Goal: Information Seeking & Learning: Learn about a topic

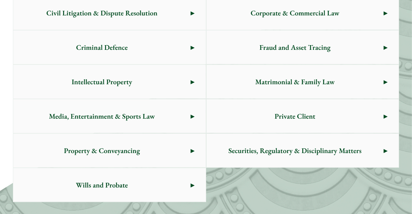
scroll to position [482, 0]
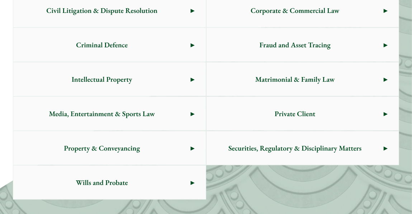
click at [121, 142] on span "Property & Conveyancing" at bounding box center [101, 148] width 177 height 34
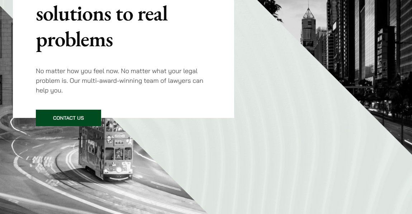
scroll to position [0, 0]
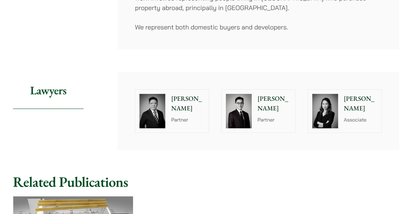
scroll to position [225, 0]
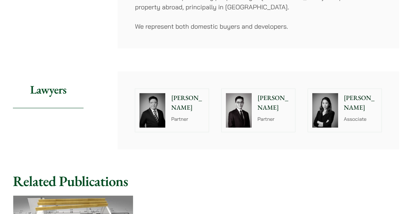
click at [181, 93] on p "[PERSON_NAME]" at bounding box center [187, 102] width 33 height 19
click at [263, 93] on p "Kenley Mak" at bounding box center [274, 102] width 33 height 19
click at [351, 93] on p "Ivy Ng" at bounding box center [360, 102] width 33 height 19
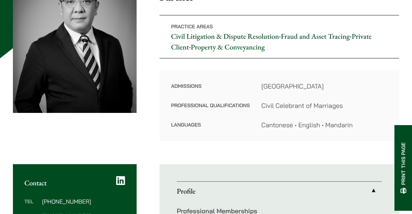
scroll to position [118, 0]
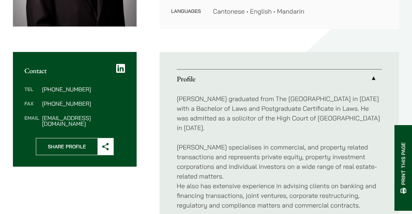
scroll to position [235, 0]
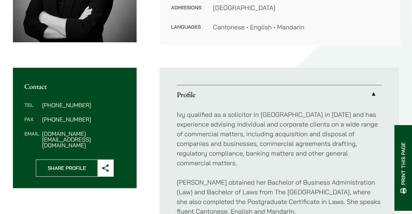
scroll to position [189, 0]
